Goal: Obtain resource: Obtain resource

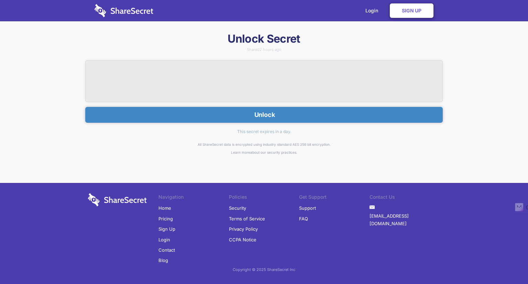
click at [267, 117] on button "Unlock" at bounding box center [264, 115] width 358 height 16
click at [268, 112] on button "Unlock" at bounding box center [264, 115] width 358 height 16
click at [261, 112] on button "Unlock" at bounding box center [264, 115] width 358 height 16
click at [261, 116] on button "Unlock" at bounding box center [264, 115] width 358 height 16
click at [259, 113] on button "Unlock" at bounding box center [264, 115] width 358 height 16
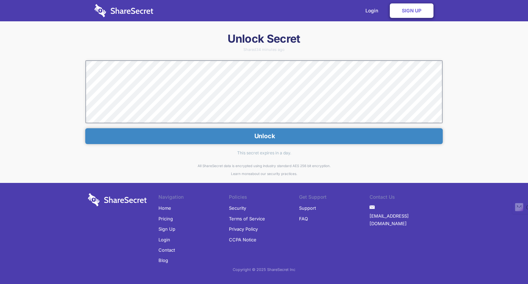
click at [270, 135] on button "Unlock" at bounding box center [264, 136] width 358 height 16
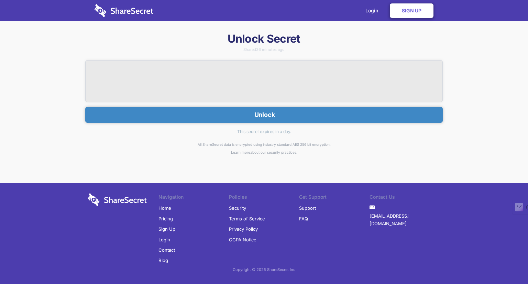
click at [263, 116] on button "Unlock" at bounding box center [264, 115] width 358 height 16
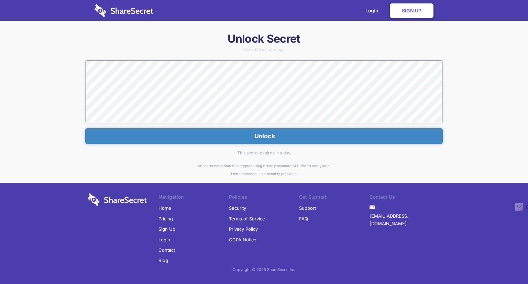
click at [478, 101] on div "Unlock Secret Shared 36 minutes ago Unlock This secret expires in a day. All Sh…" at bounding box center [264, 155] width 528 height 247
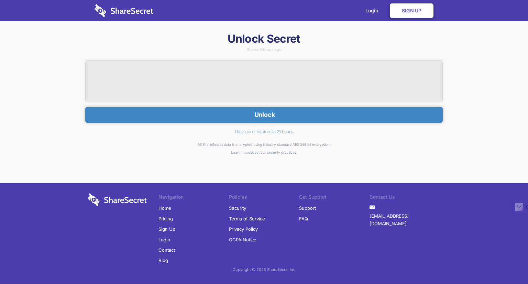
click at [263, 118] on button "Unlock" at bounding box center [264, 115] width 358 height 16
click at [246, 112] on button "Unlock" at bounding box center [264, 115] width 358 height 16
click at [264, 114] on button "Unlock" at bounding box center [264, 115] width 358 height 16
click at [255, 112] on button "Unlock" at bounding box center [264, 115] width 358 height 16
